Goal: Find specific page/section: Find specific page/section

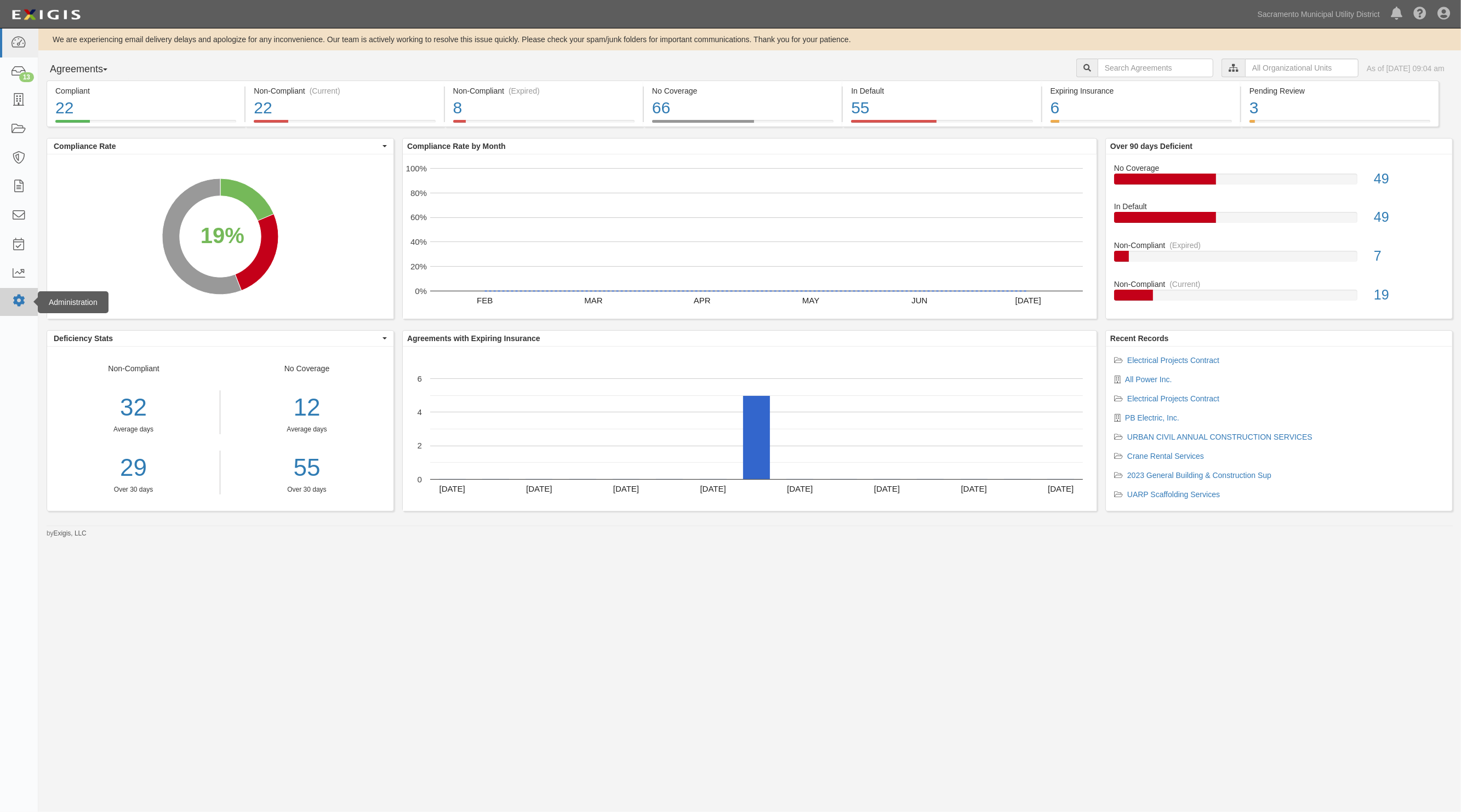
click at [18, 302] on icon at bounding box center [19, 301] width 16 height 10
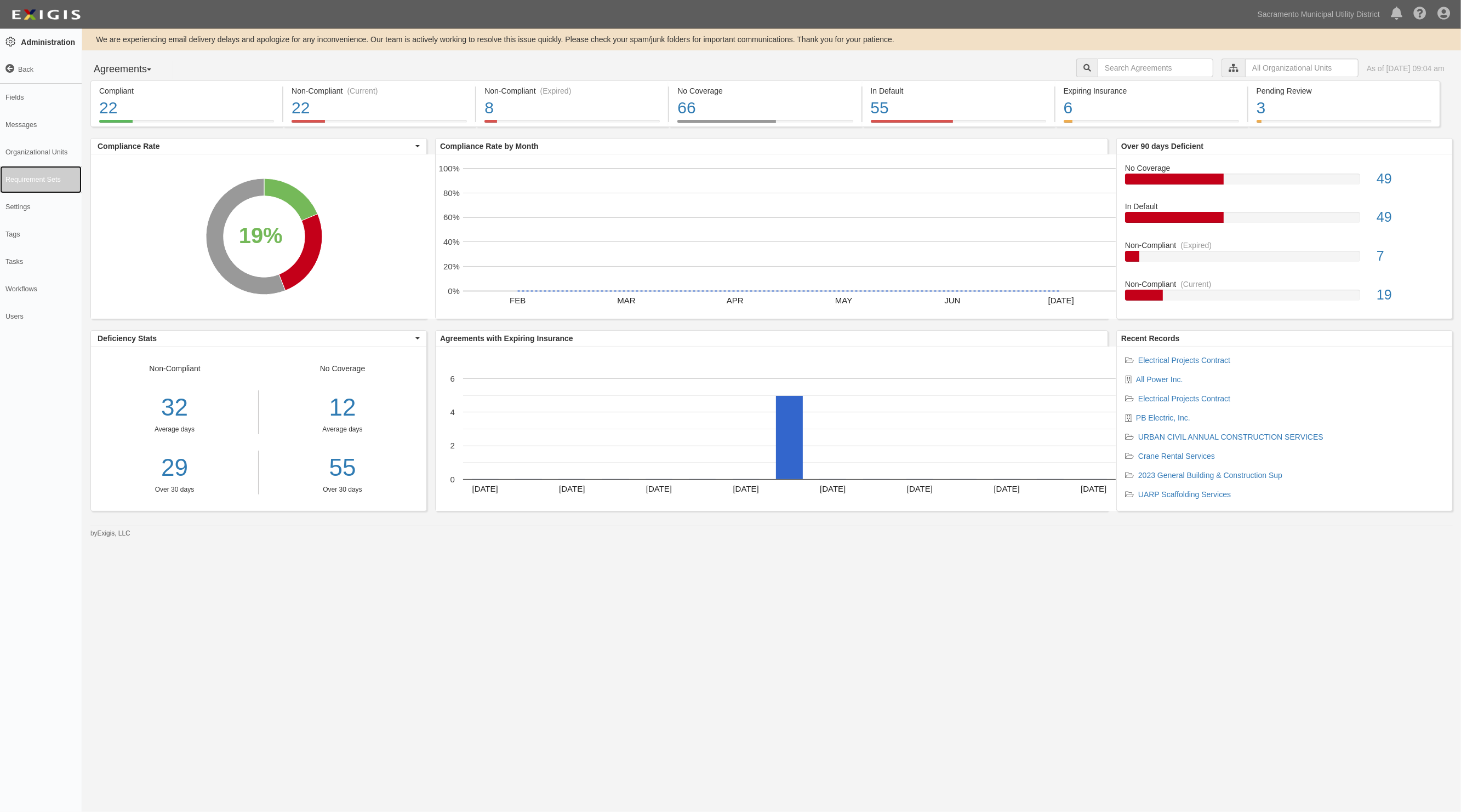
click at [53, 179] on link "Requirement Sets" at bounding box center [40, 179] width 81 height 27
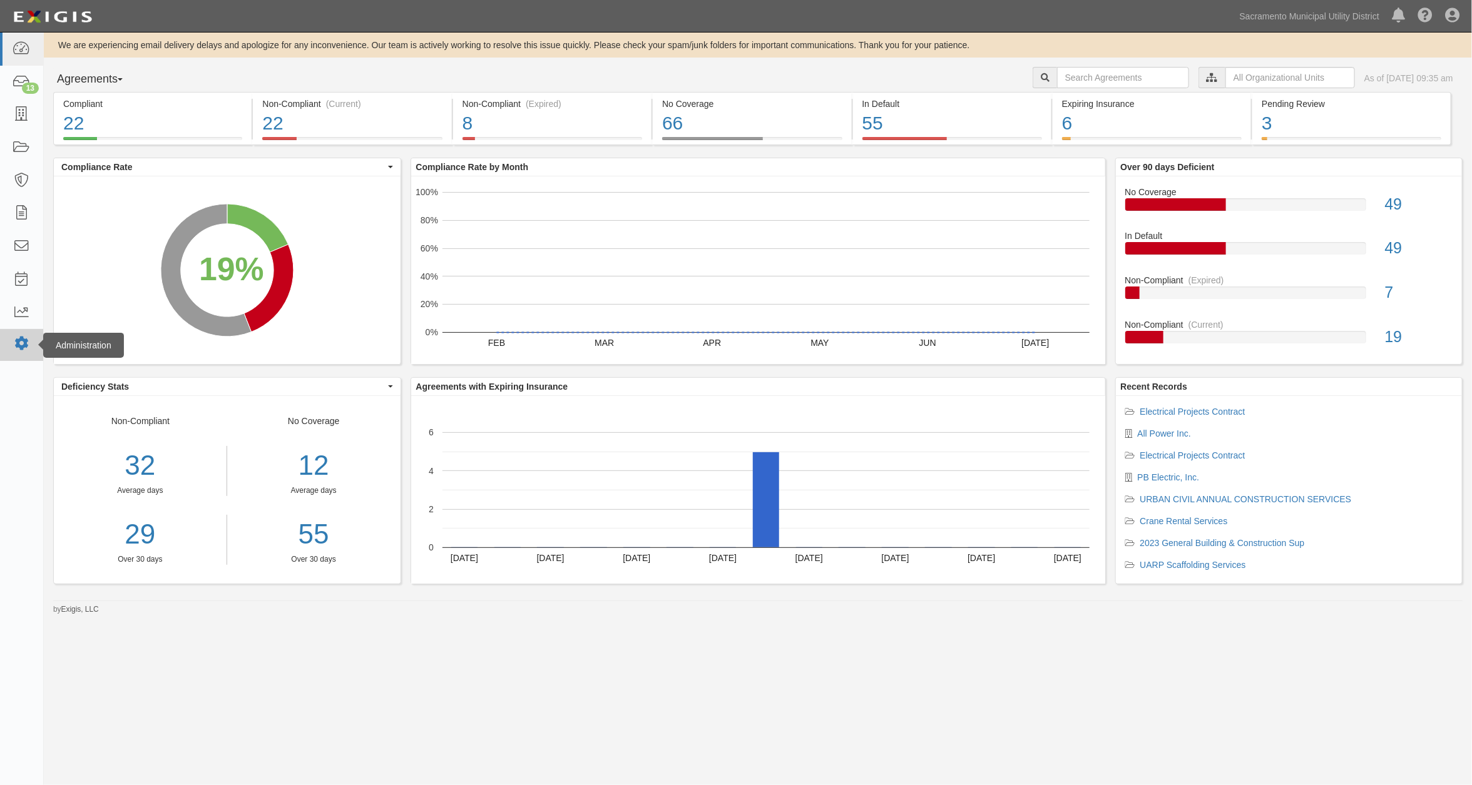
click at [13, 345] on icon at bounding box center [22, 344] width 18 height 11
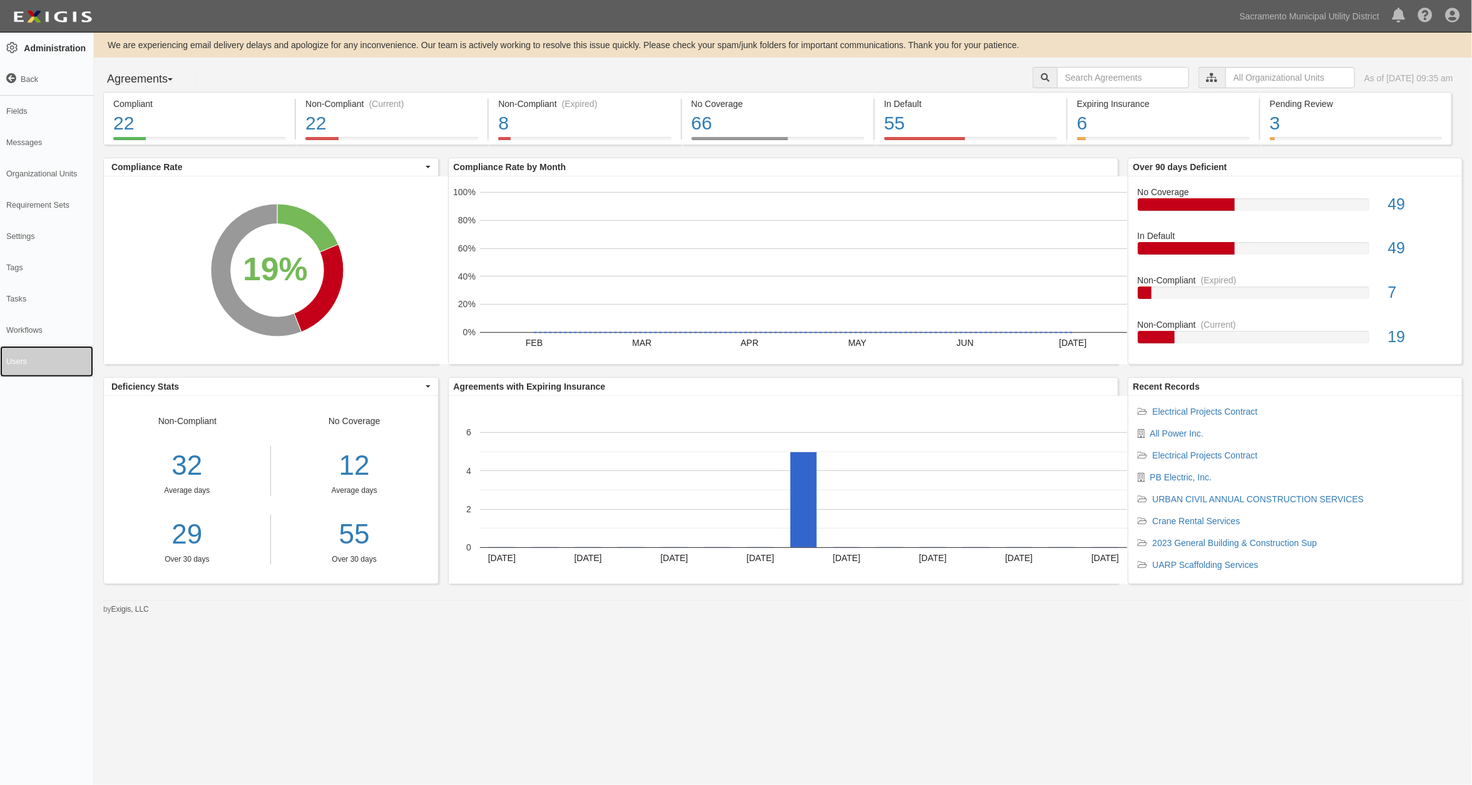
click at [32, 364] on link "Users" at bounding box center [46, 361] width 93 height 31
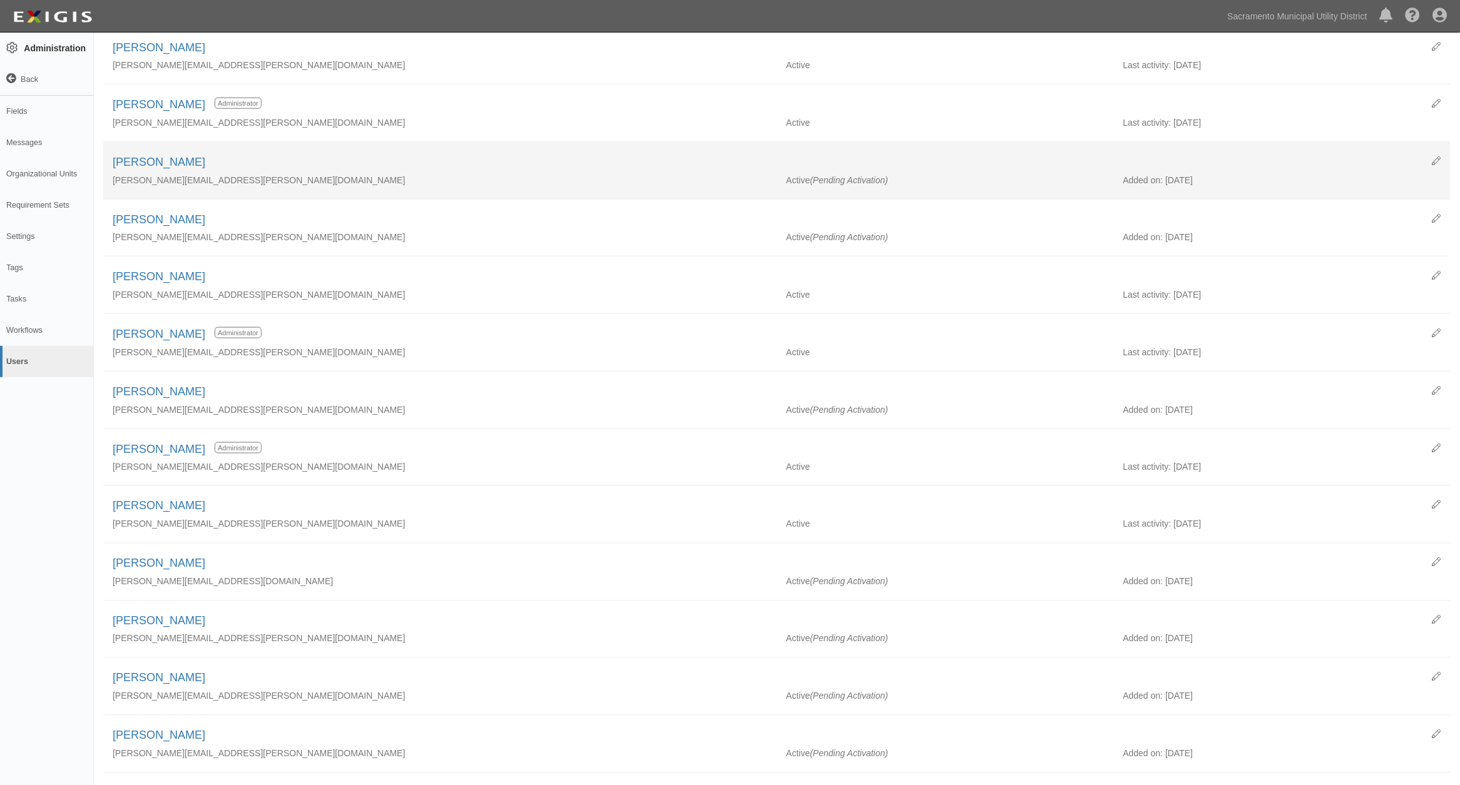
scroll to position [611, 0]
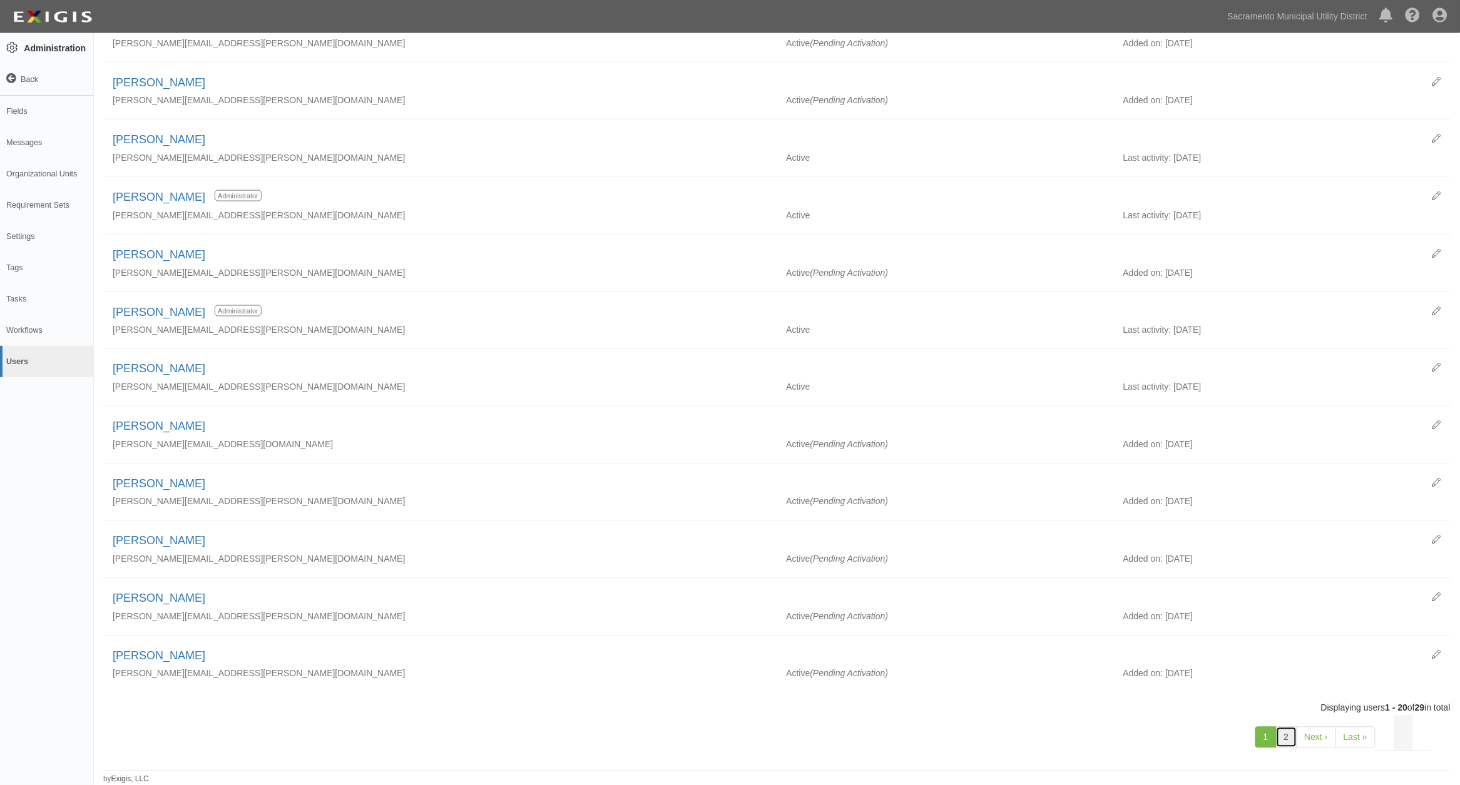
click at [1287, 739] on link "2" at bounding box center [1286, 737] width 21 height 21
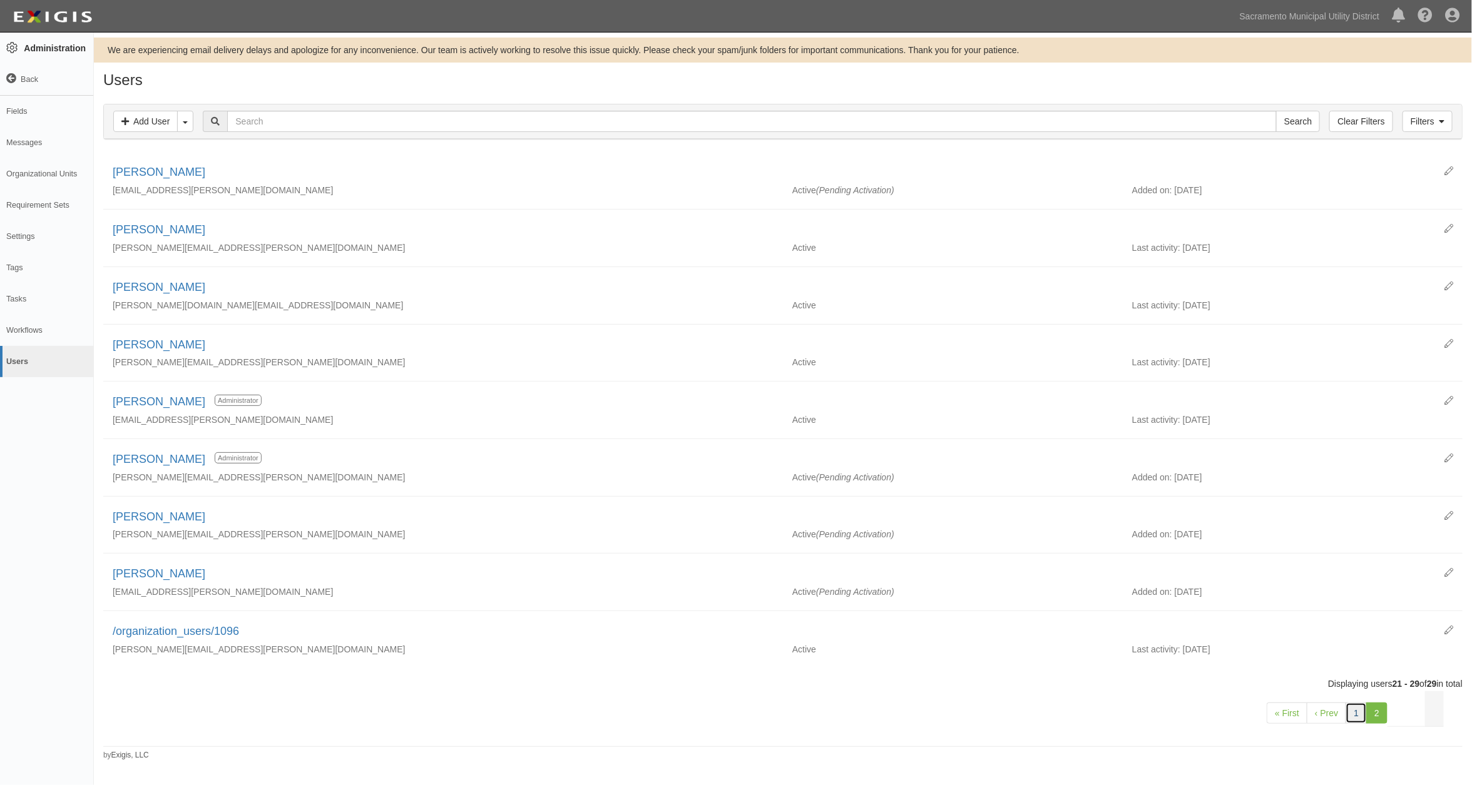
click at [1353, 721] on link "1" at bounding box center [1356, 713] width 21 height 21
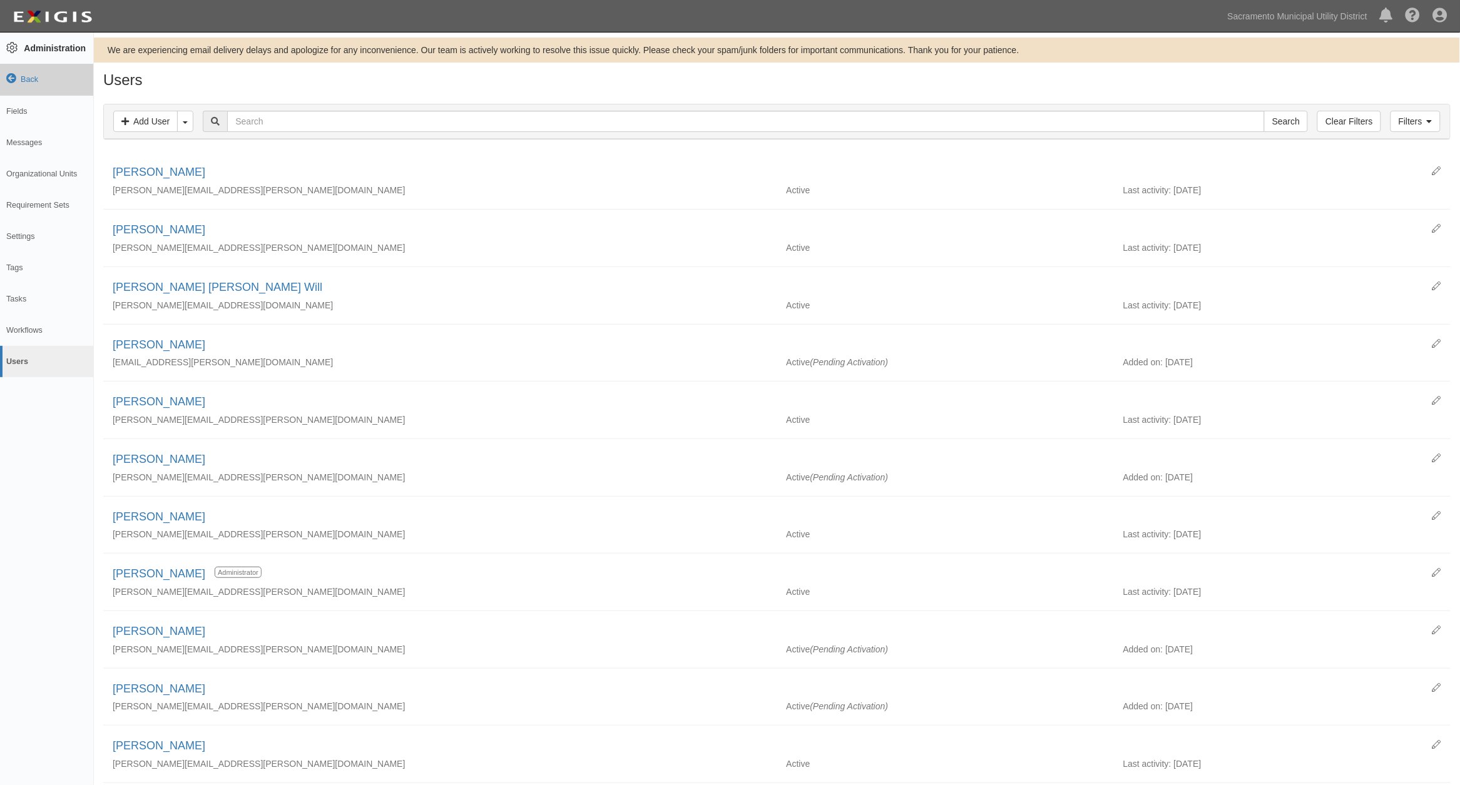
click at [1, 79] on link "Back" at bounding box center [46, 79] width 93 height 31
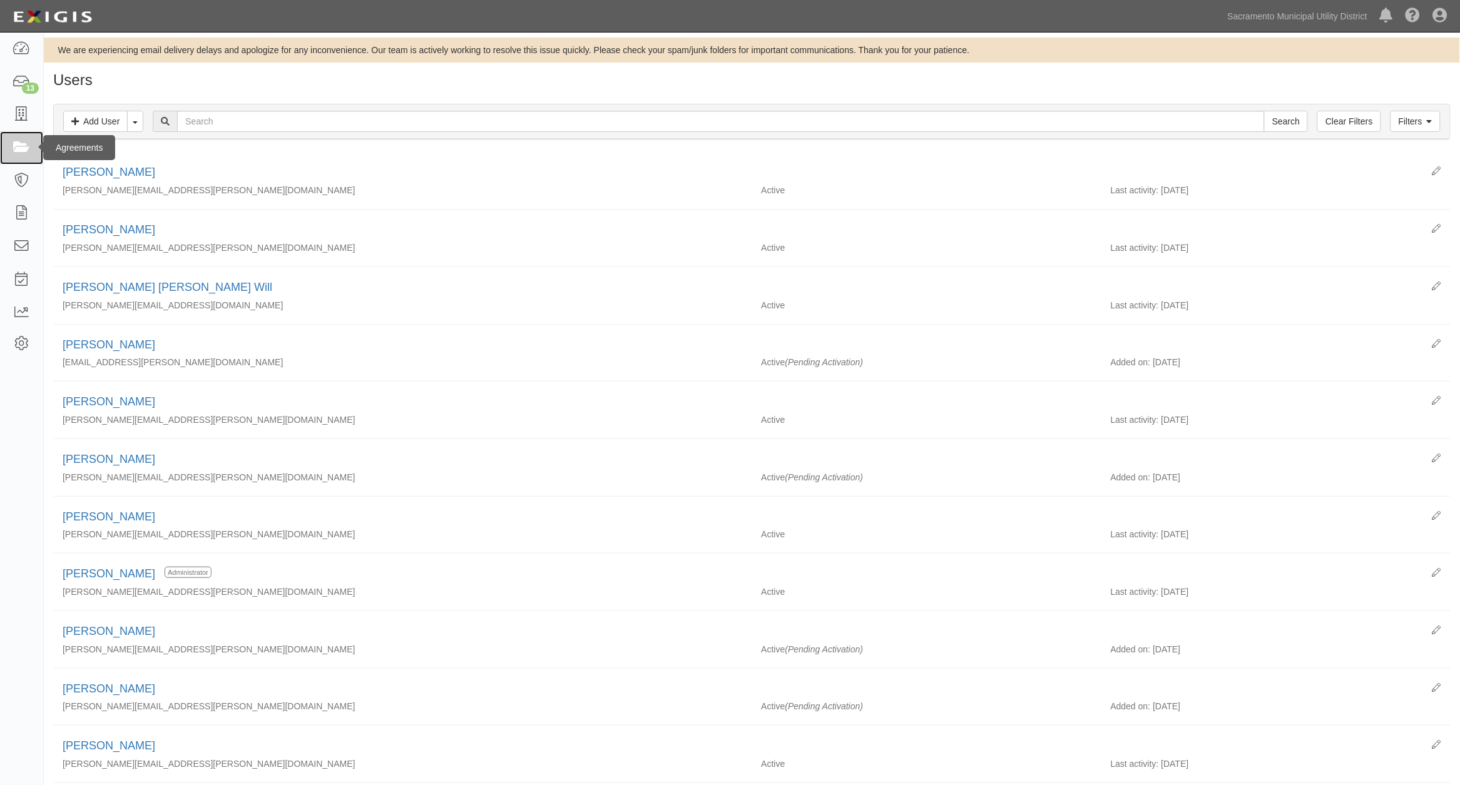
click at [14, 145] on icon at bounding box center [22, 148] width 18 height 14
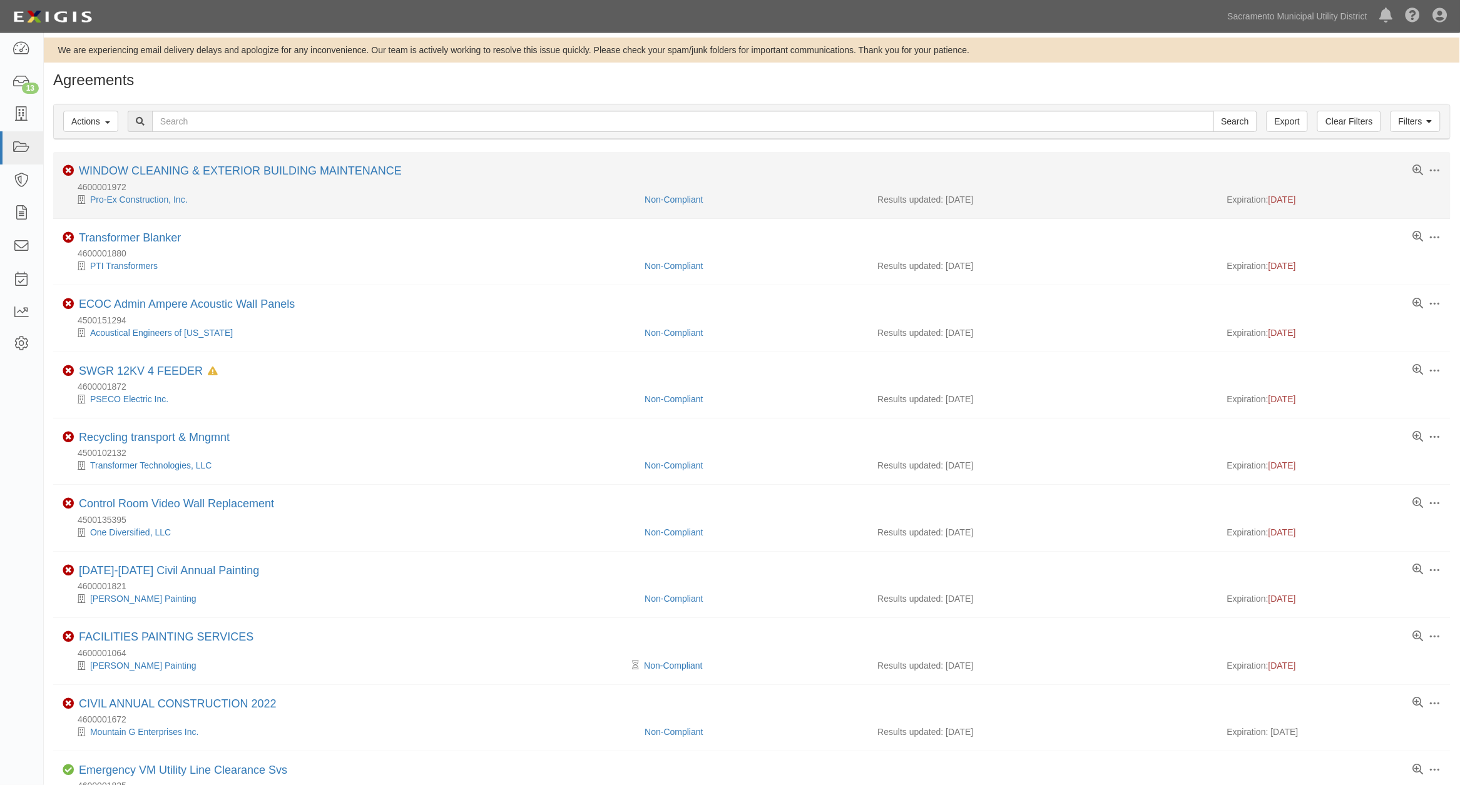
click at [971, 178] on div "Toggle Agreement Dropdown Edit Log activity Add task Send message Archive Delet…" at bounding box center [752, 173] width 1398 height 16
drag, startPoint x: 956, startPoint y: 177, endPoint x: 909, endPoint y: 183, distance: 47.4
click at [909, 183] on div "4600001972" at bounding box center [757, 187] width 1388 height 13
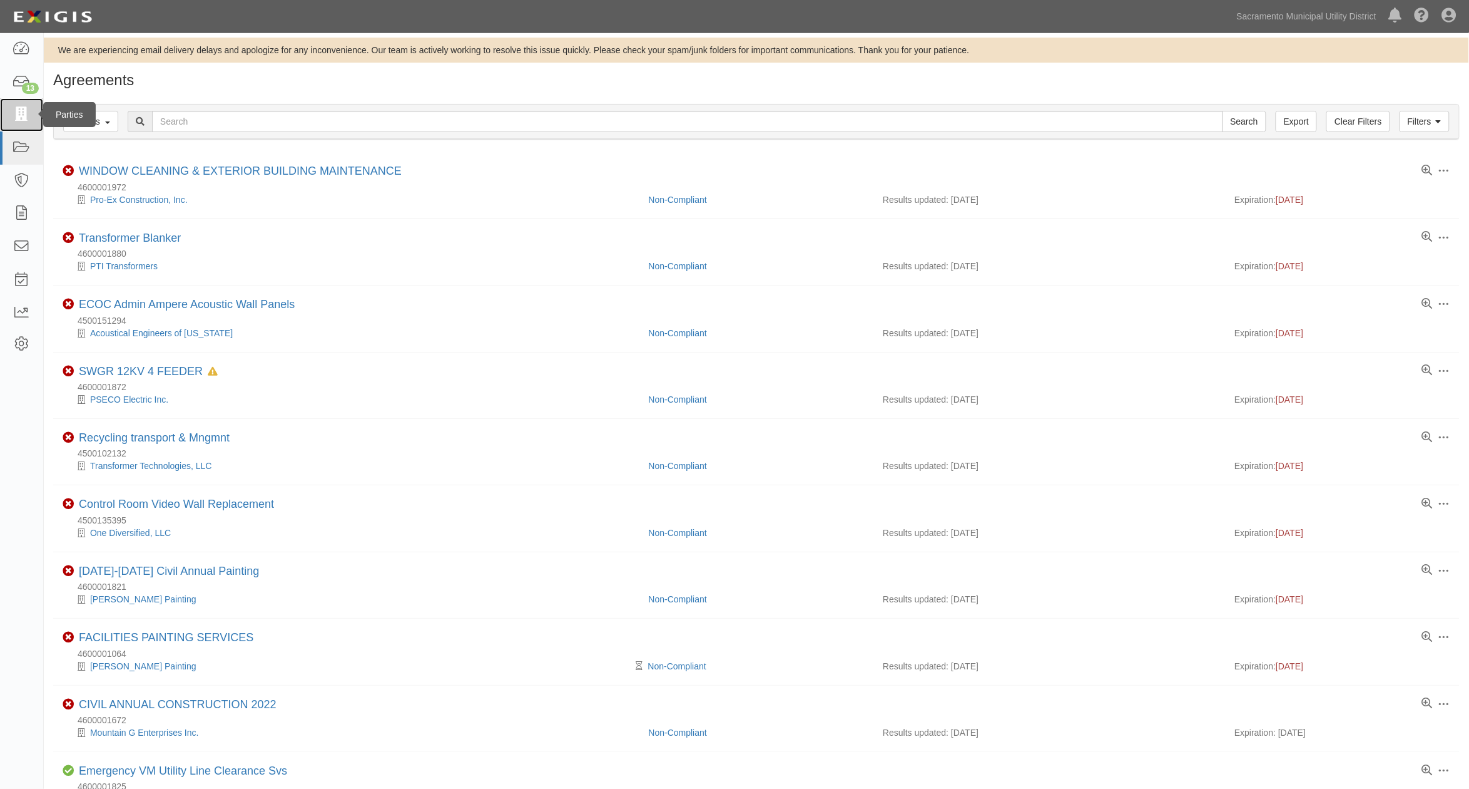
click at [22, 120] on icon at bounding box center [22, 115] width 18 height 14
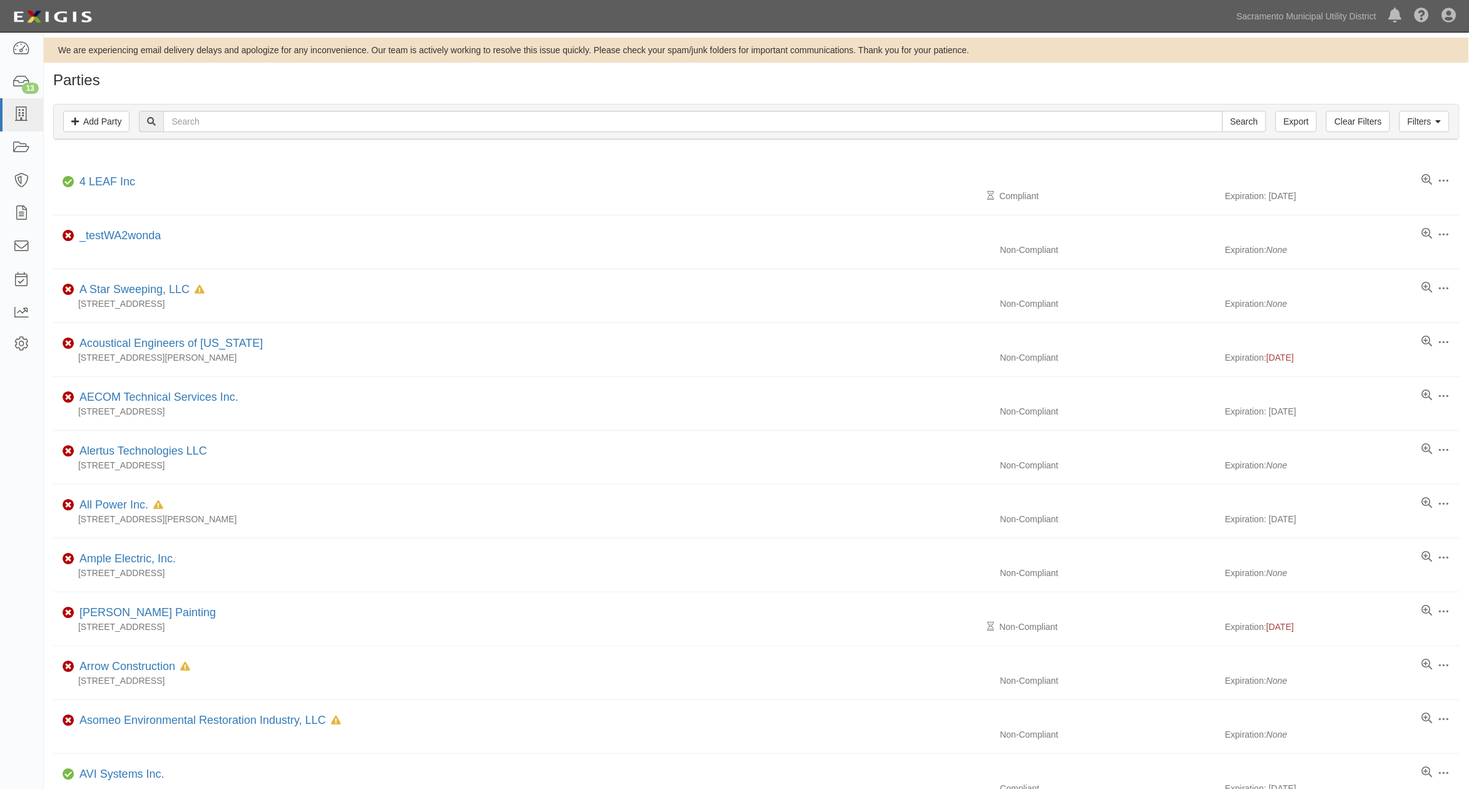
scroll to position [565, 0]
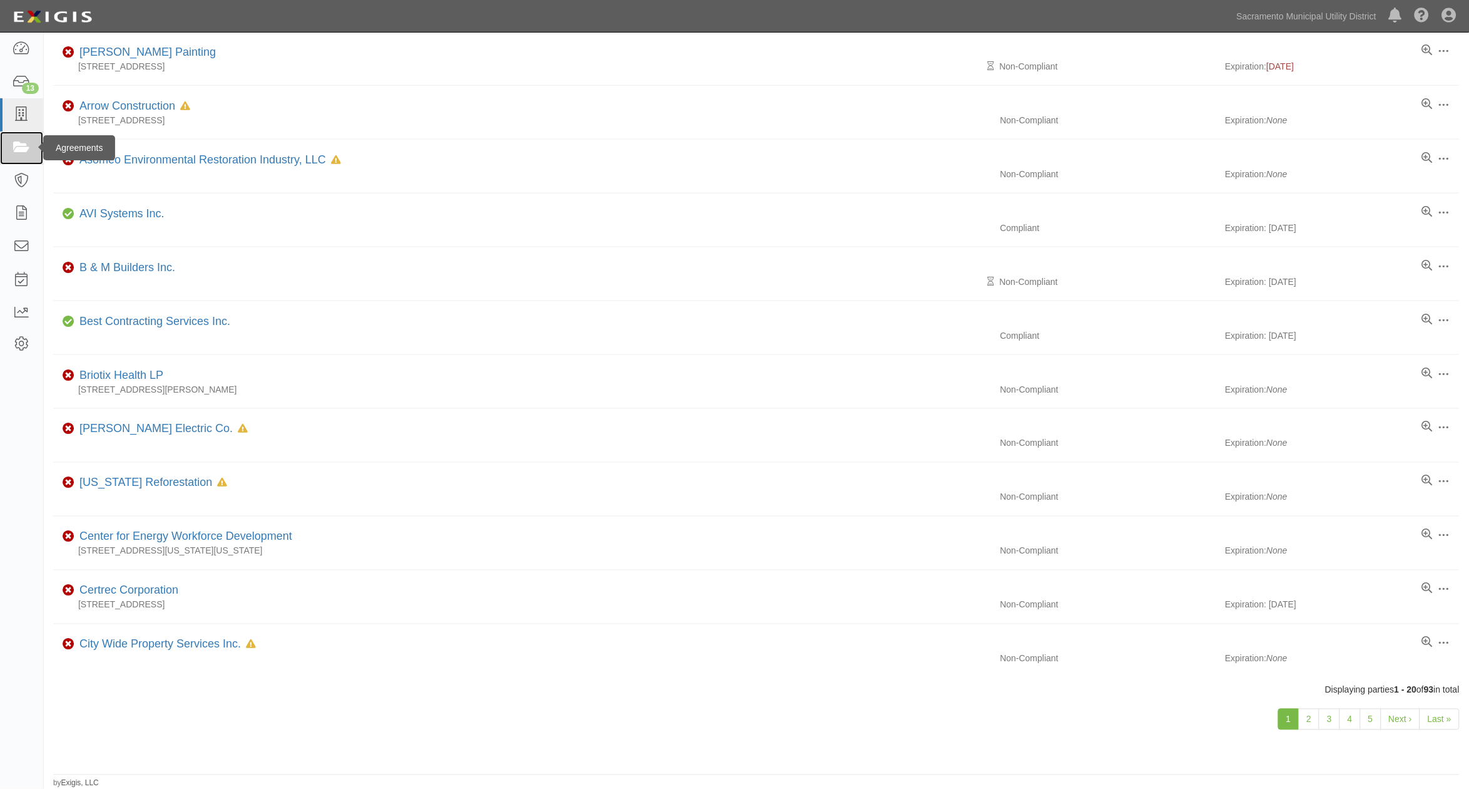
click at [30, 143] on link at bounding box center [21, 147] width 43 height 33
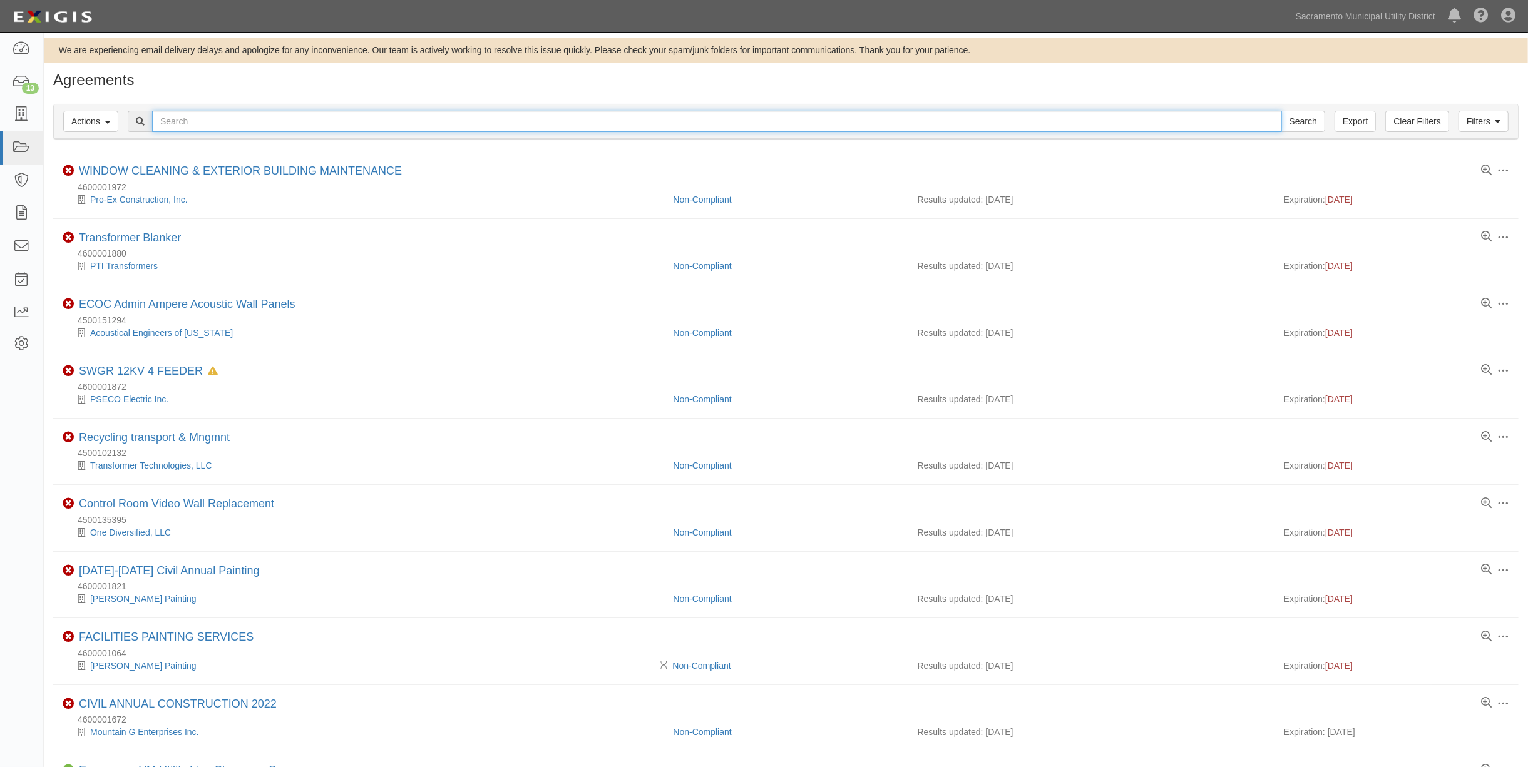
click at [205, 123] on input "text" at bounding box center [717, 121] width 1130 height 21
paste input "4600001972"
type input "4600001972"
click at [1281, 111] on input "Search" at bounding box center [1303, 121] width 44 height 21
